Goal: Task Accomplishment & Management: Complete application form

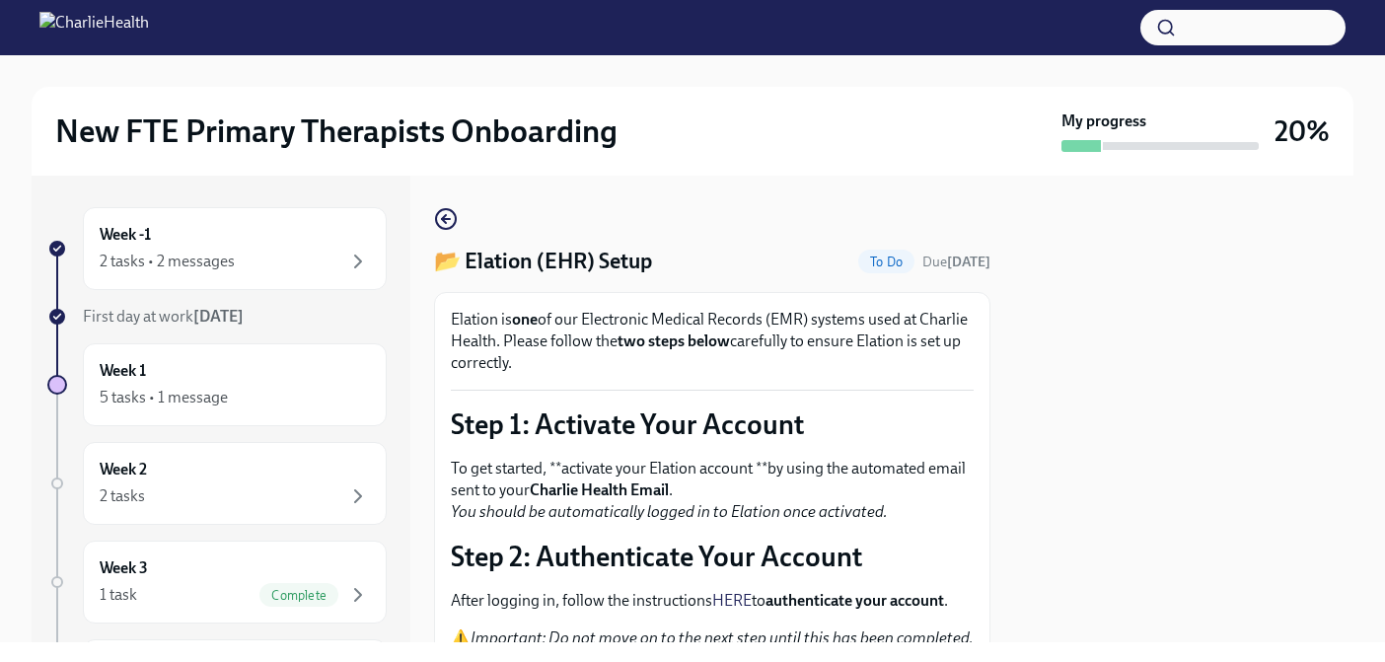
scroll to position [140, 0]
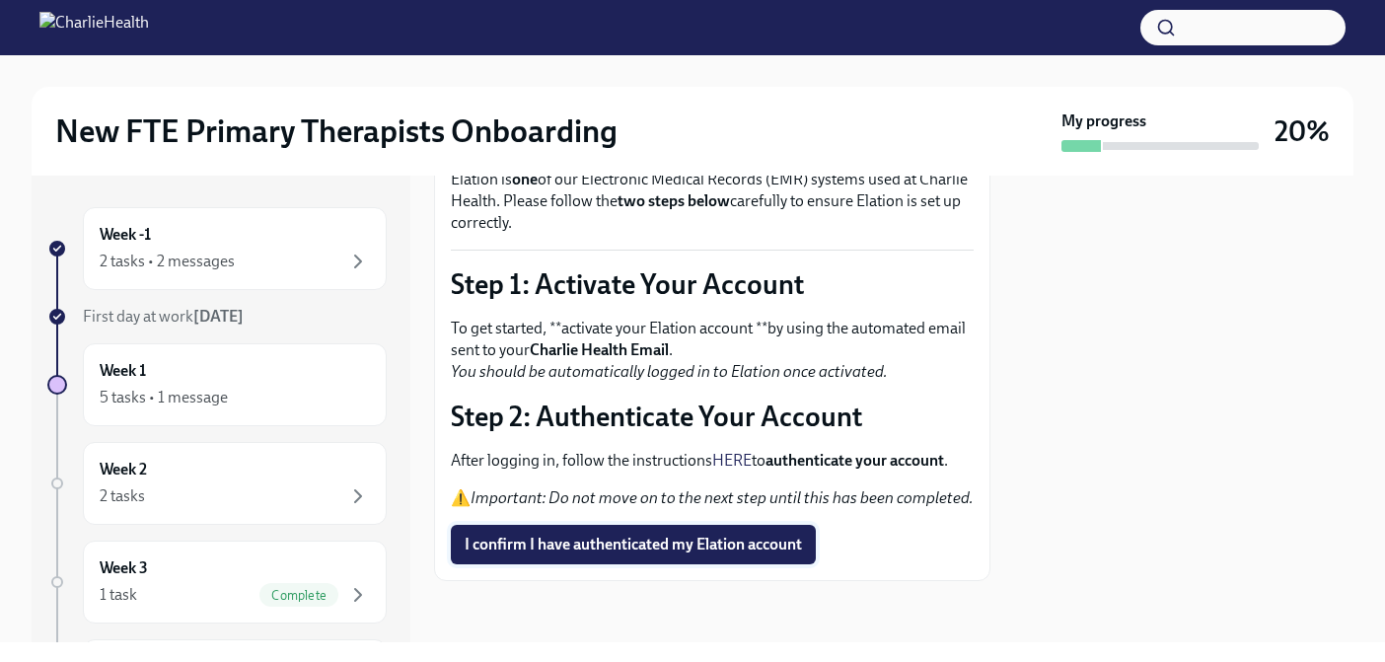
click at [671, 548] on span "I confirm I have authenticated my Elation account" at bounding box center [633, 545] width 337 height 20
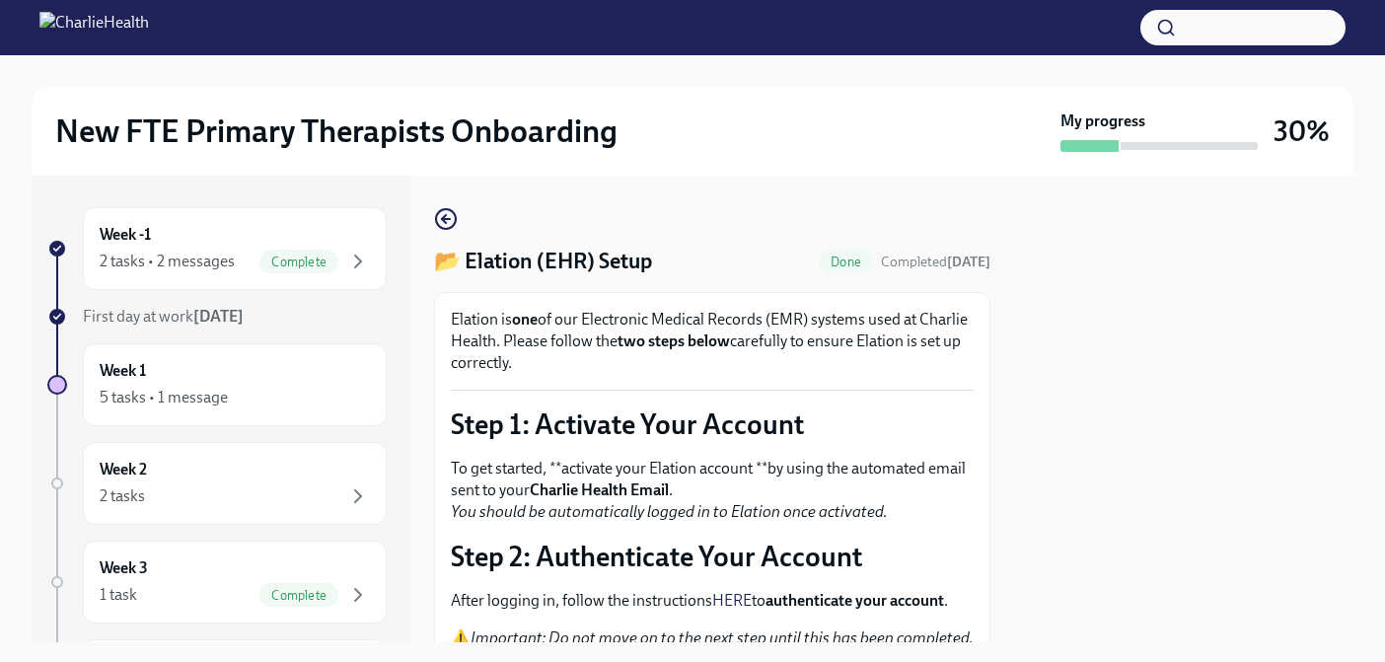
scroll to position [142, 0]
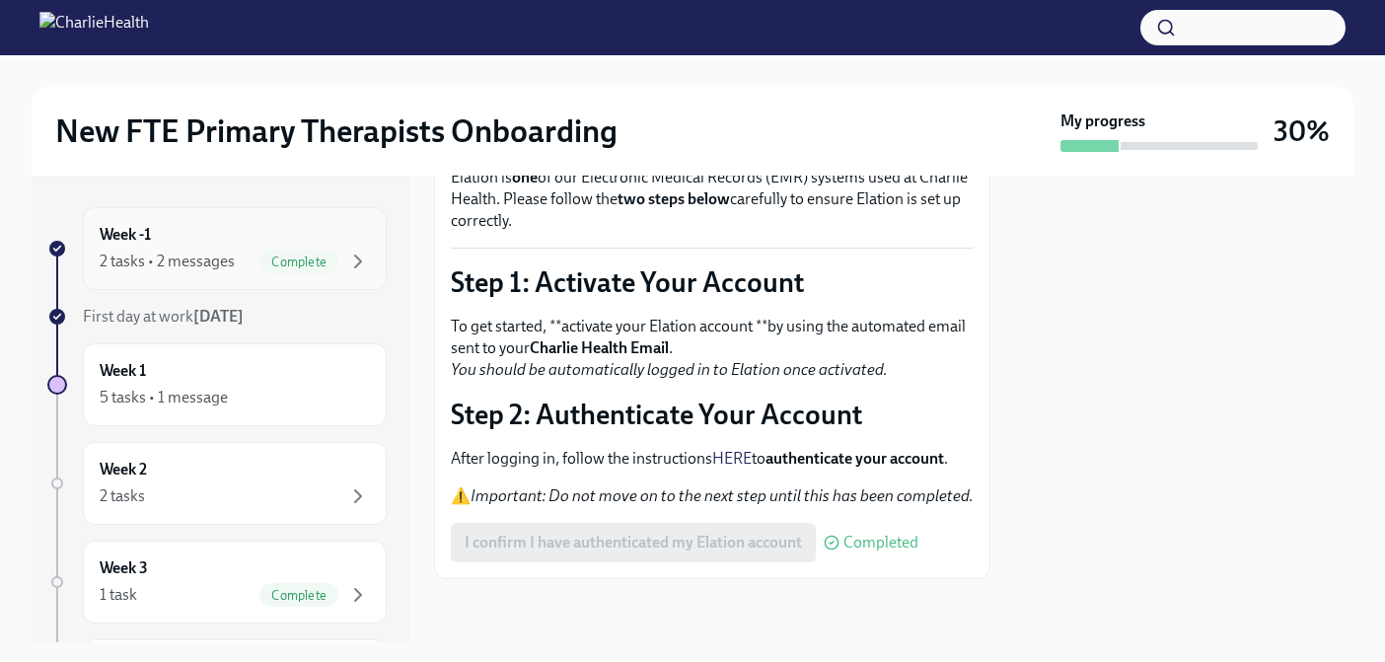
click at [277, 264] on span "Complete" at bounding box center [299, 262] width 79 height 15
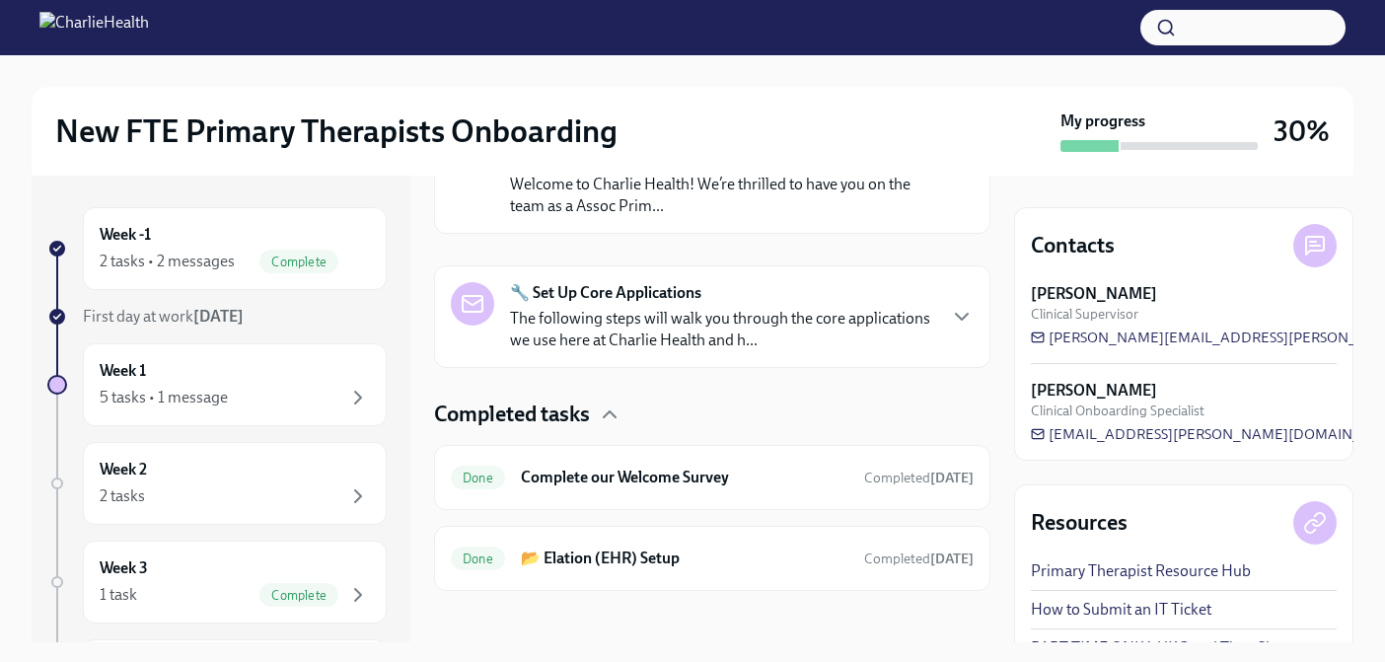
scroll to position [419, 0]
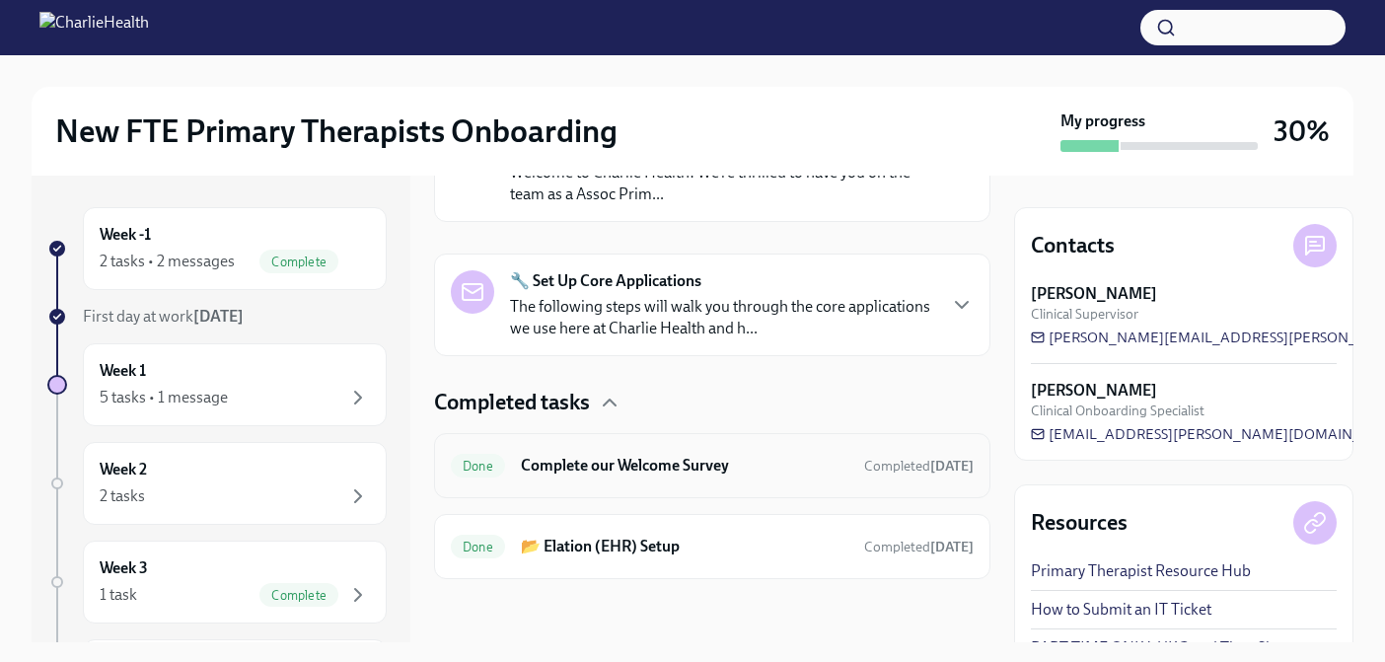
click at [717, 463] on h6 "Complete our Welcome Survey" at bounding box center [685, 466] width 328 height 22
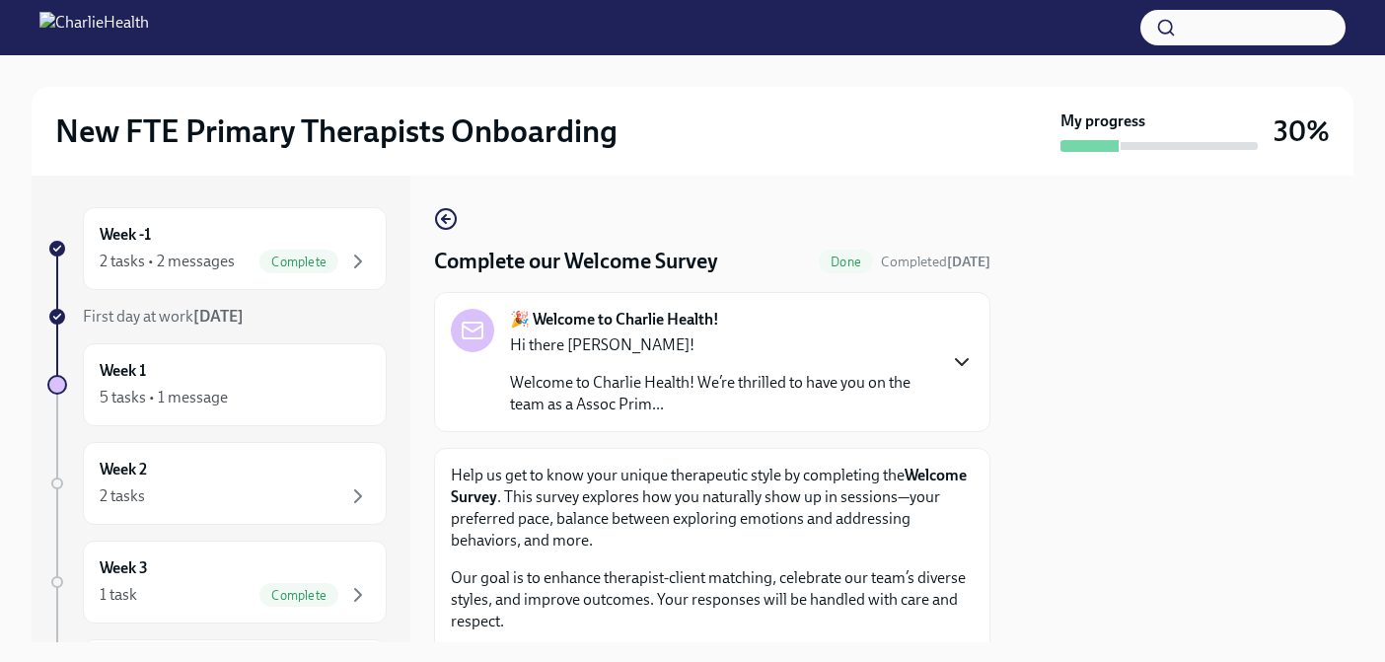
click at [964, 371] on icon "button" at bounding box center [962, 362] width 24 height 24
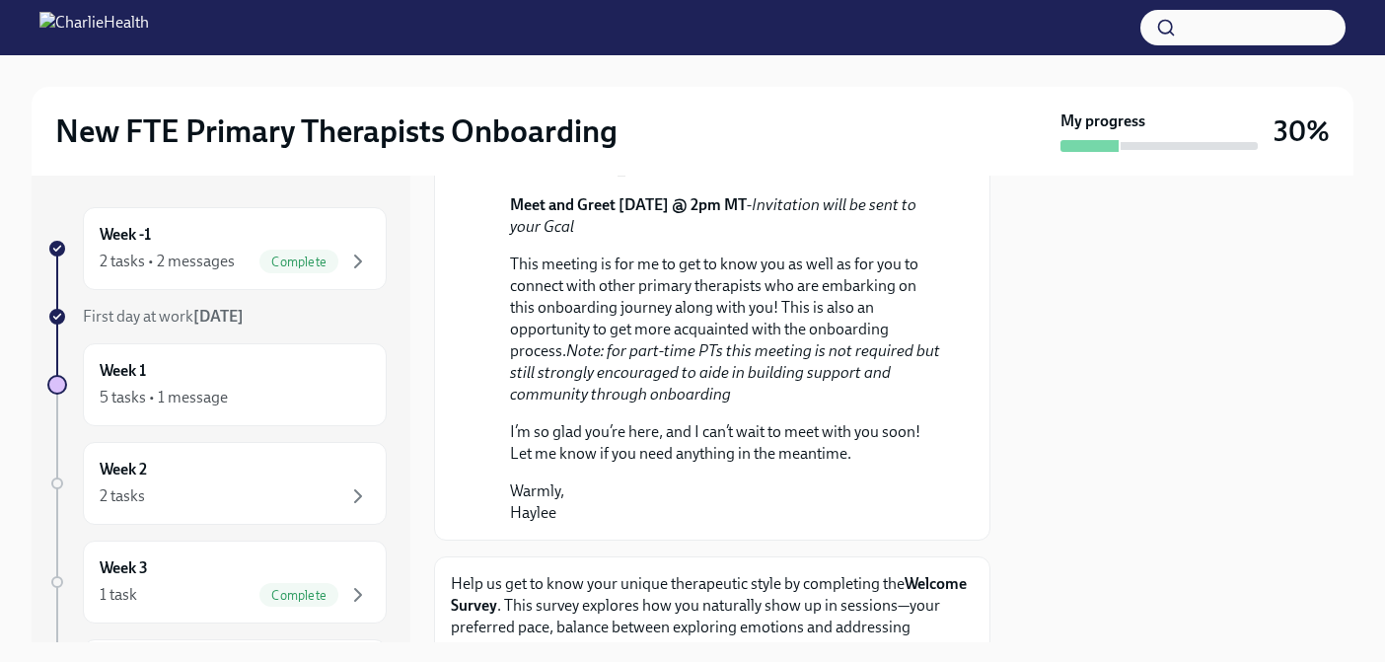
scroll to position [1440, 0]
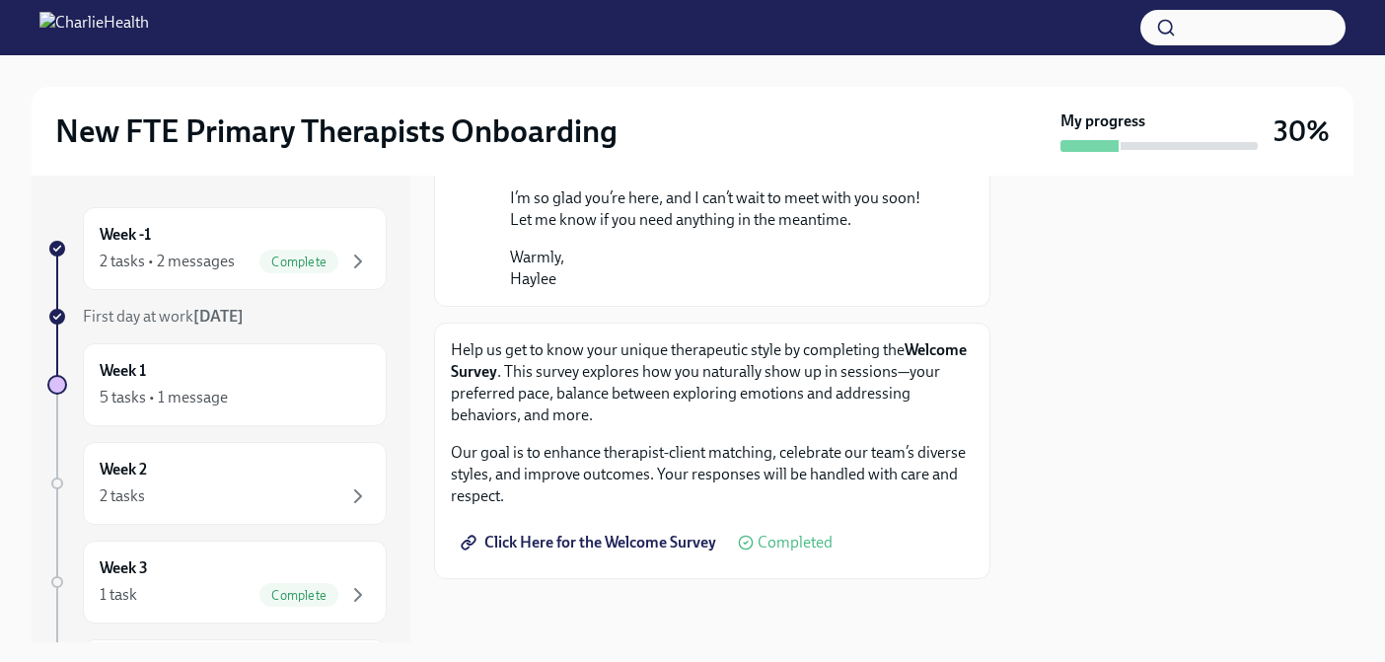
click at [701, 543] on span "Click Here for the Welcome Survey" at bounding box center [591, 543] width 252 height 20
click at [236, 316] on strong "[DATE]" at bounding box center [218, 316] width 50 height 19
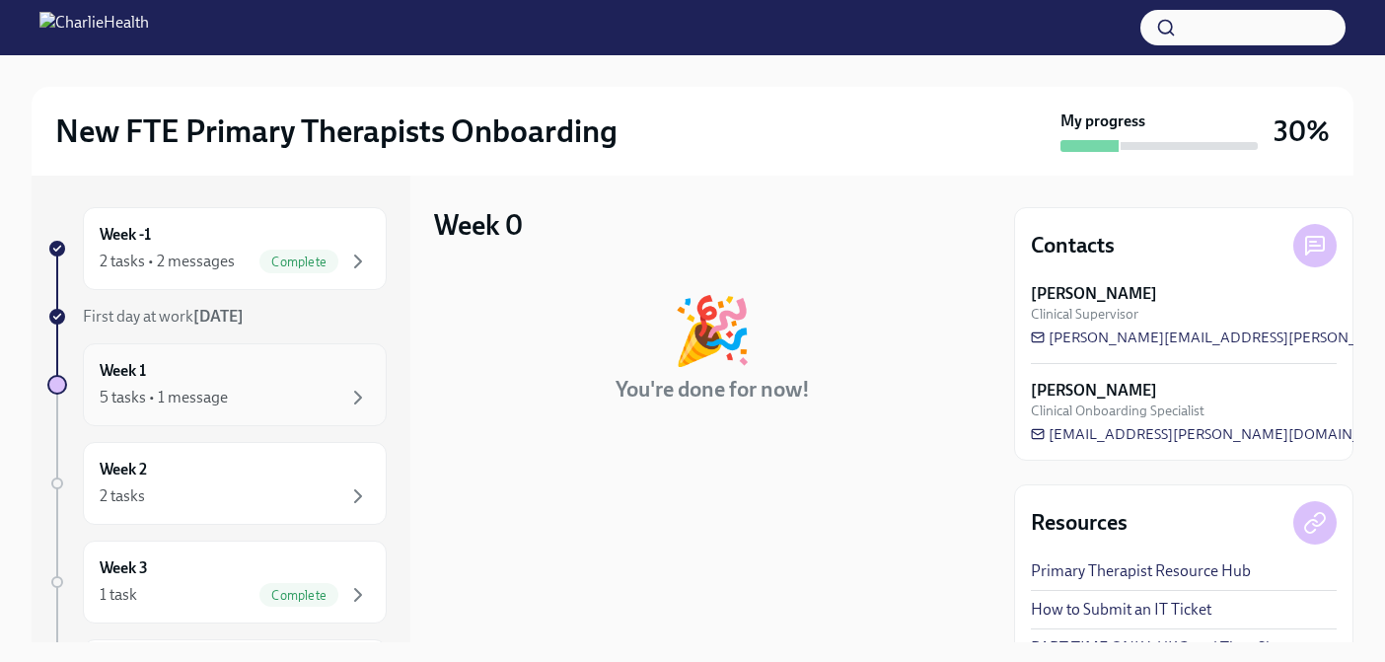
click at [287, 389] on div "5 tasks • 1 message" at bounding box center [235, 398] width 270 height 24
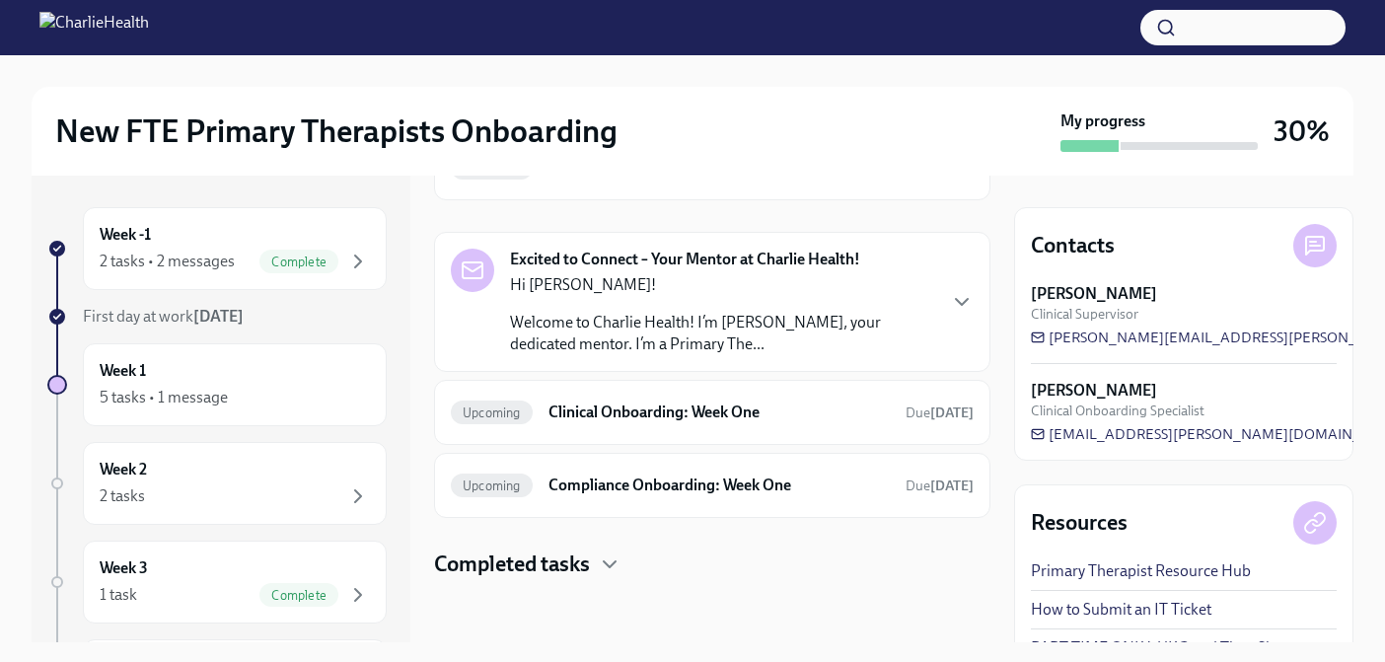
scroll to position [123, 0]
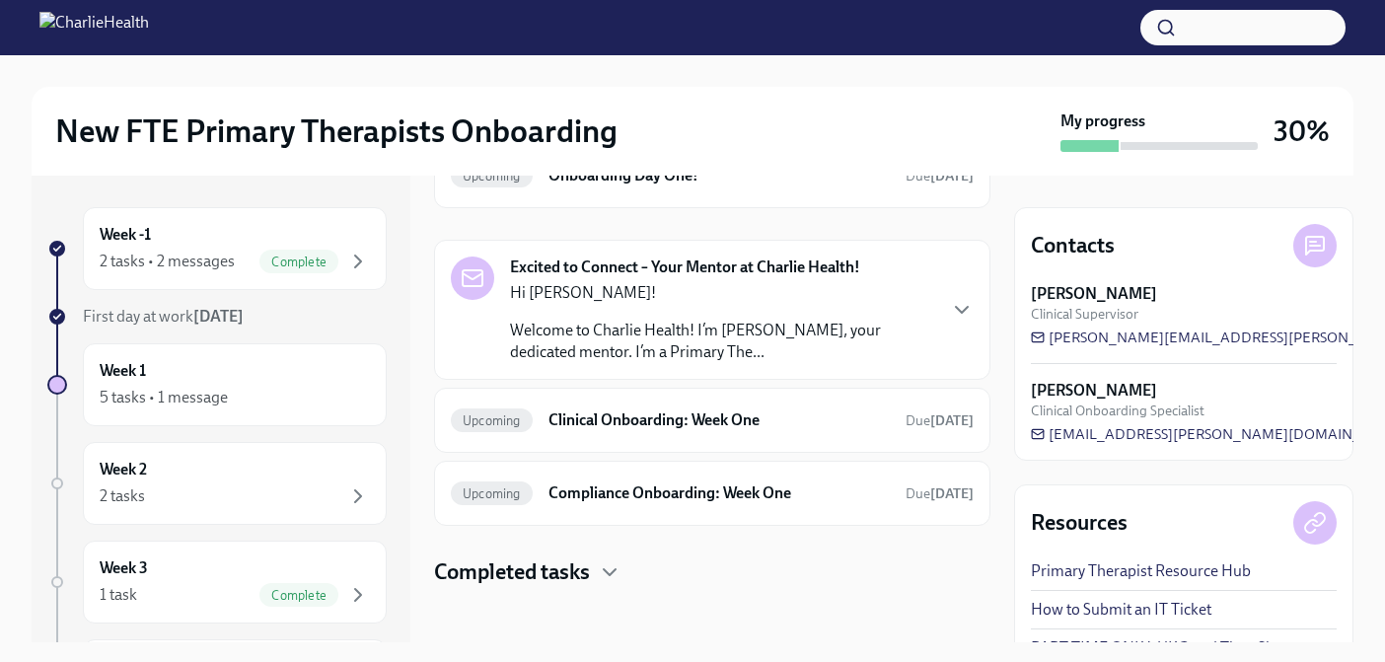
click at [574, 575] on h4 "Completed tasks" at bounding box center [512, 573] width 156 height 30
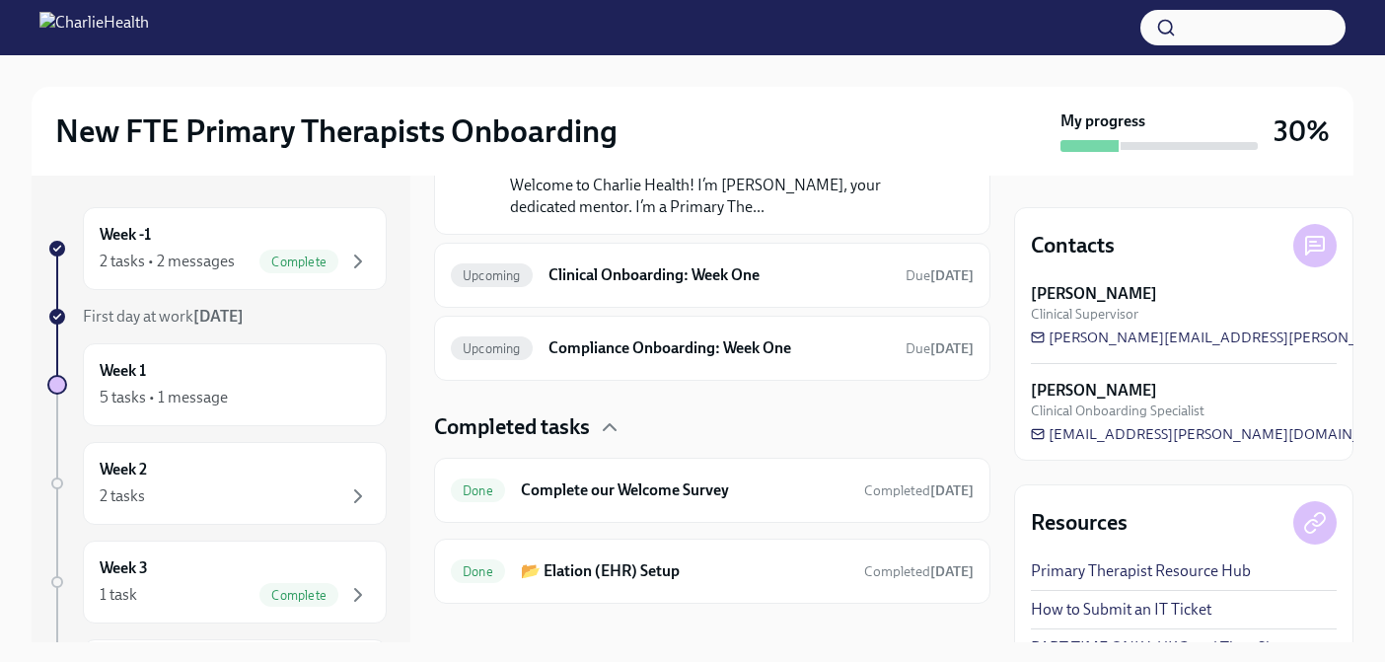
scroll to position [293, 0]
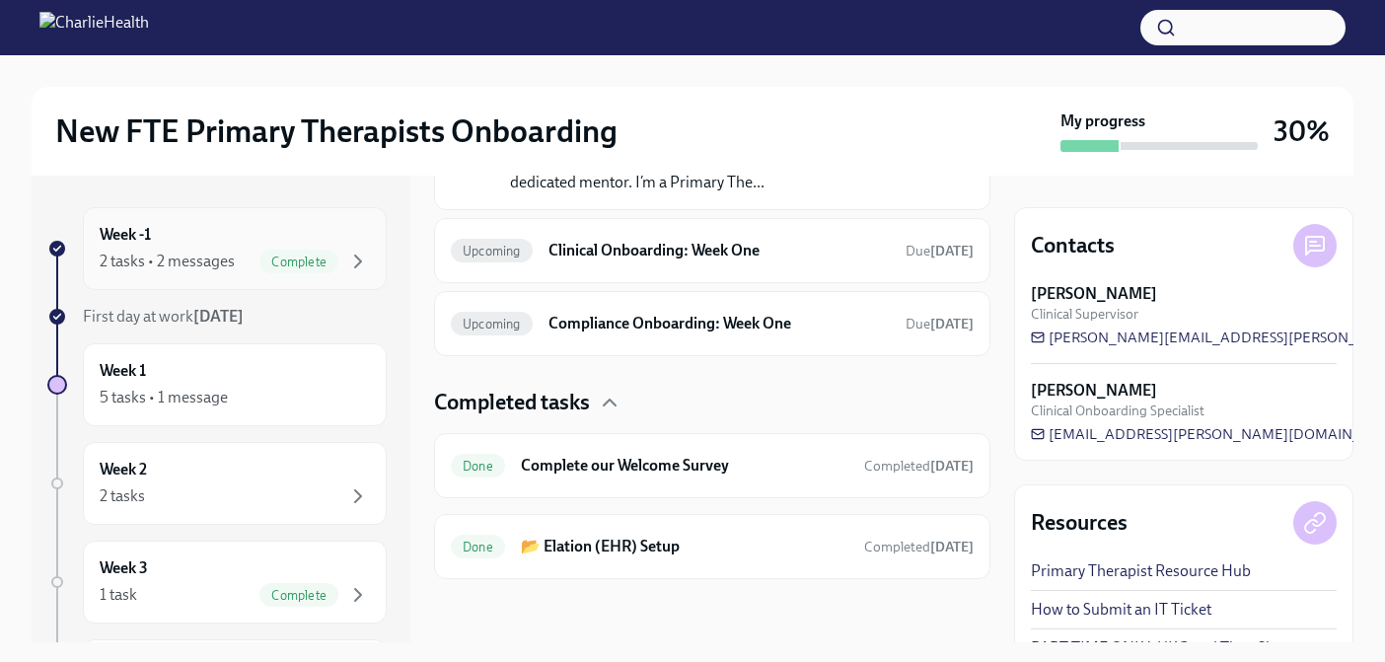
click at [245, 250] on div "2 tasks • 2 messages Complete" at bounding box center [235, 262] width 270 height 24
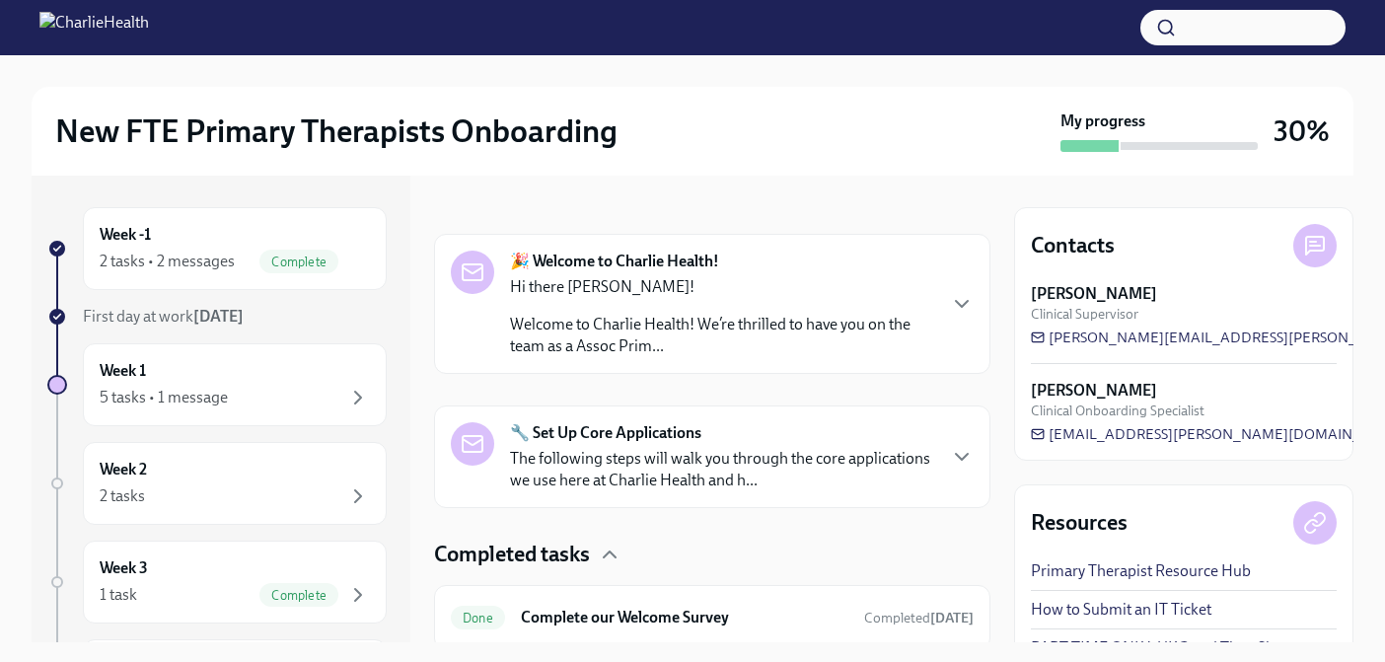
scroll to position [261, 0]
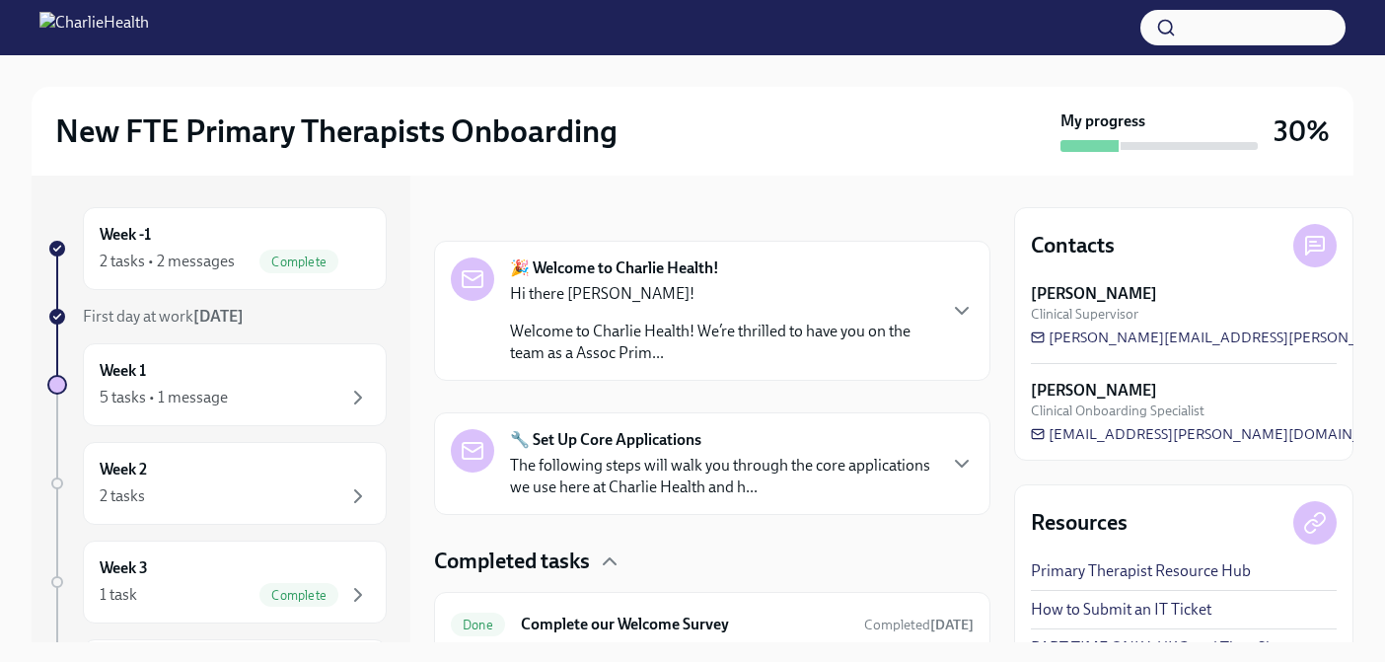
click at [650, 496] on p "The following steps will walk you through the core applications we use here at …" at bounding box center [722, 476] width 424 height 43
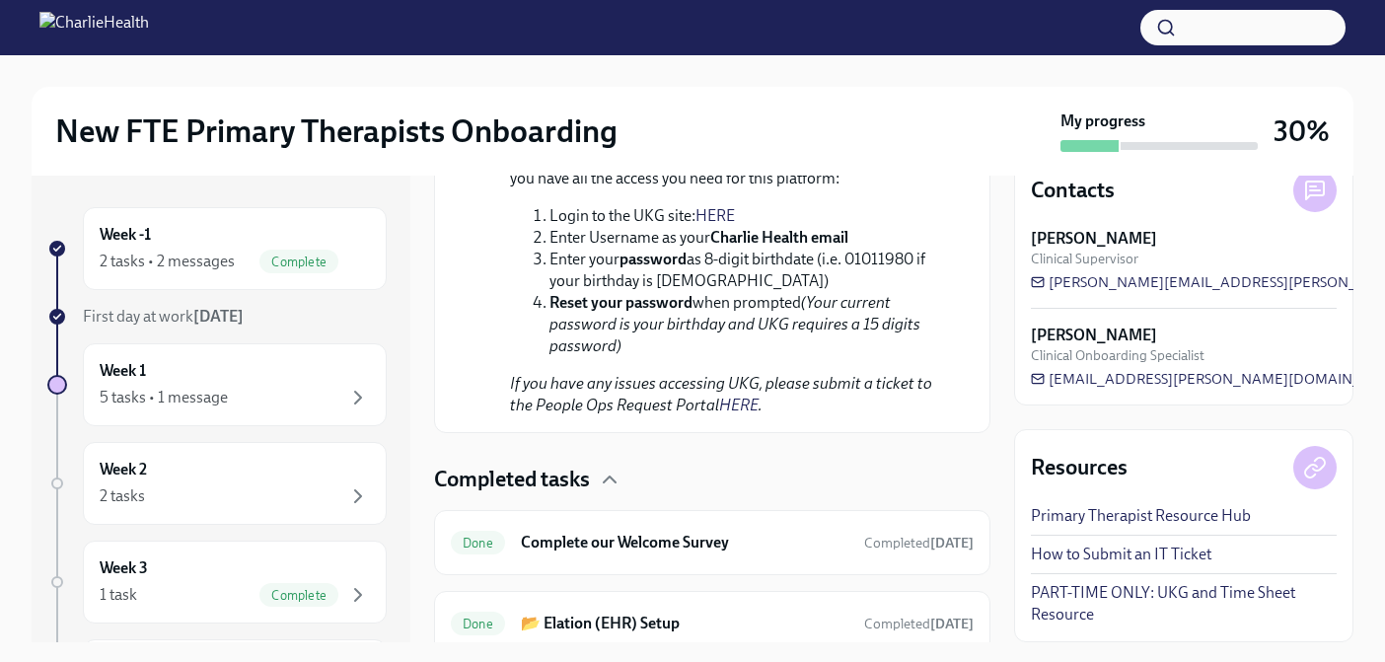
scroll to position [1955, 0]
